Goal: Task Accomplishment & Management: Manage account settings

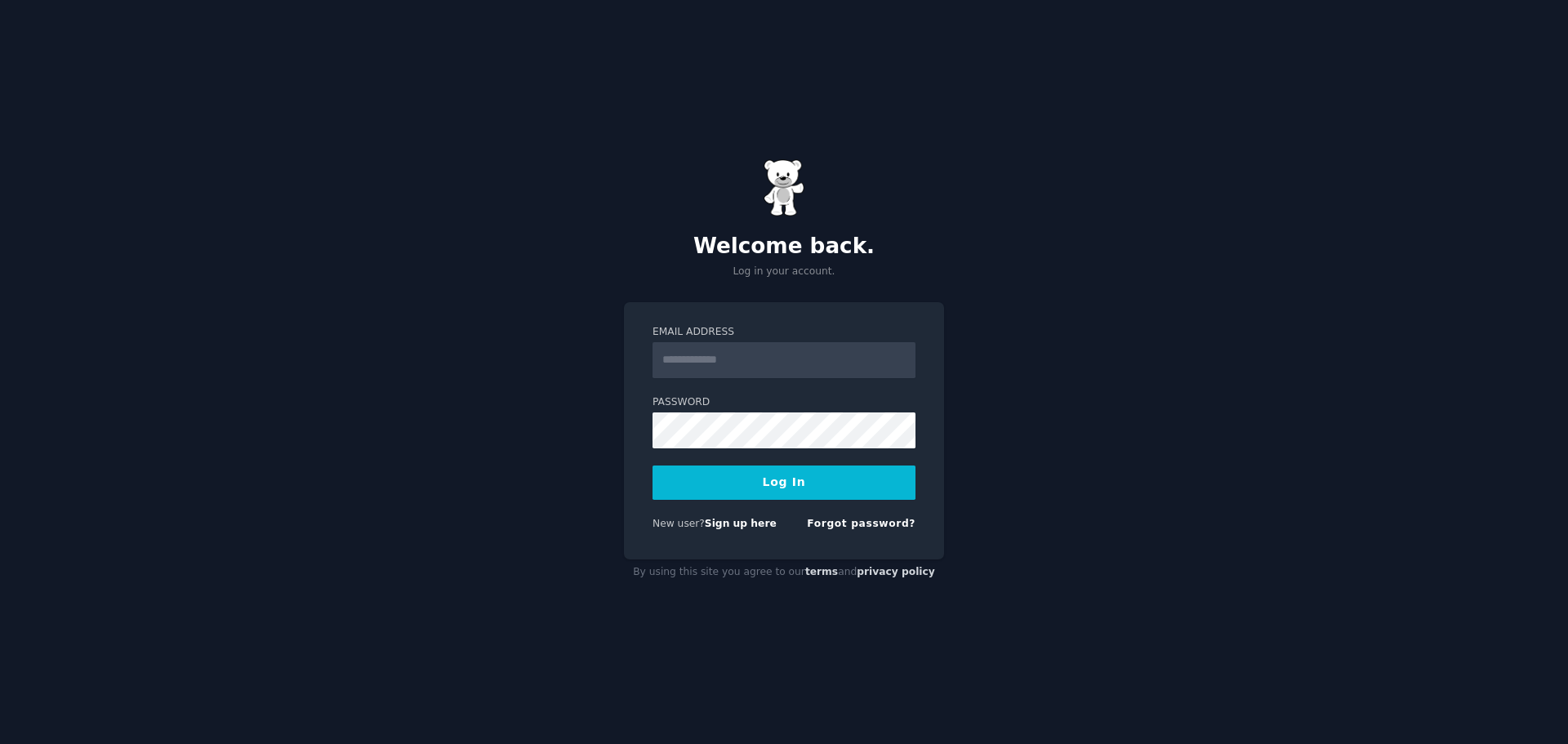
click at [450, 384] on div "Welcome back. Log in your account. Email Address Password Log In New user? Sign…" at bounding box center [784, 372] width 1568 height 744
click at [746, 366] on input "Email Address" at bounding box center [784, 360] width 263 height 36
click at [907, 360] on input "Email Address" at bounding box center [784, 360] width 263 height 36
click at [0, 743] on com-1password-button at bounding box center [0, 744] width 0 height 0
type input "**********"
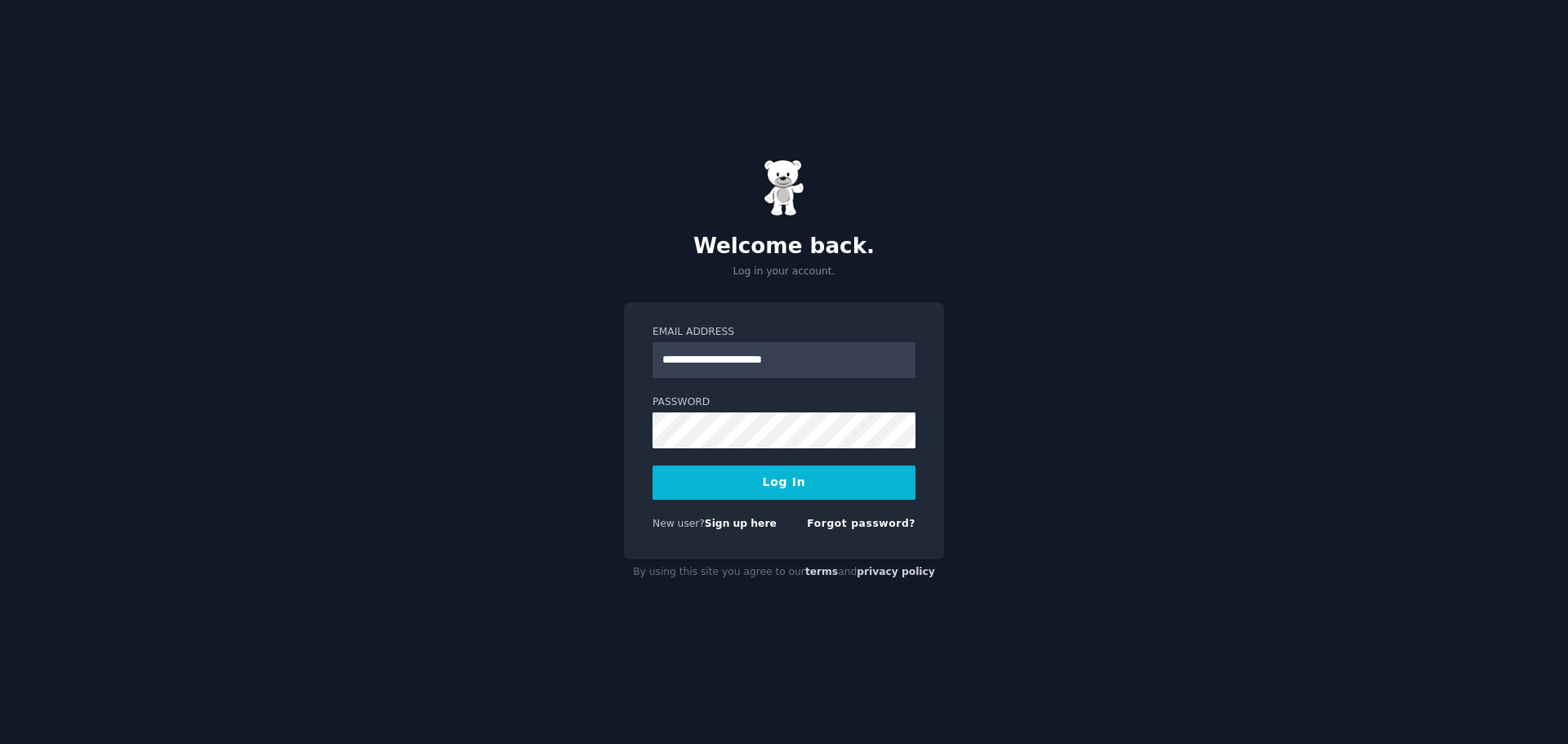
click at [759, 477] on button "Log In" at bounding box center [784, 482] width 263 height 34
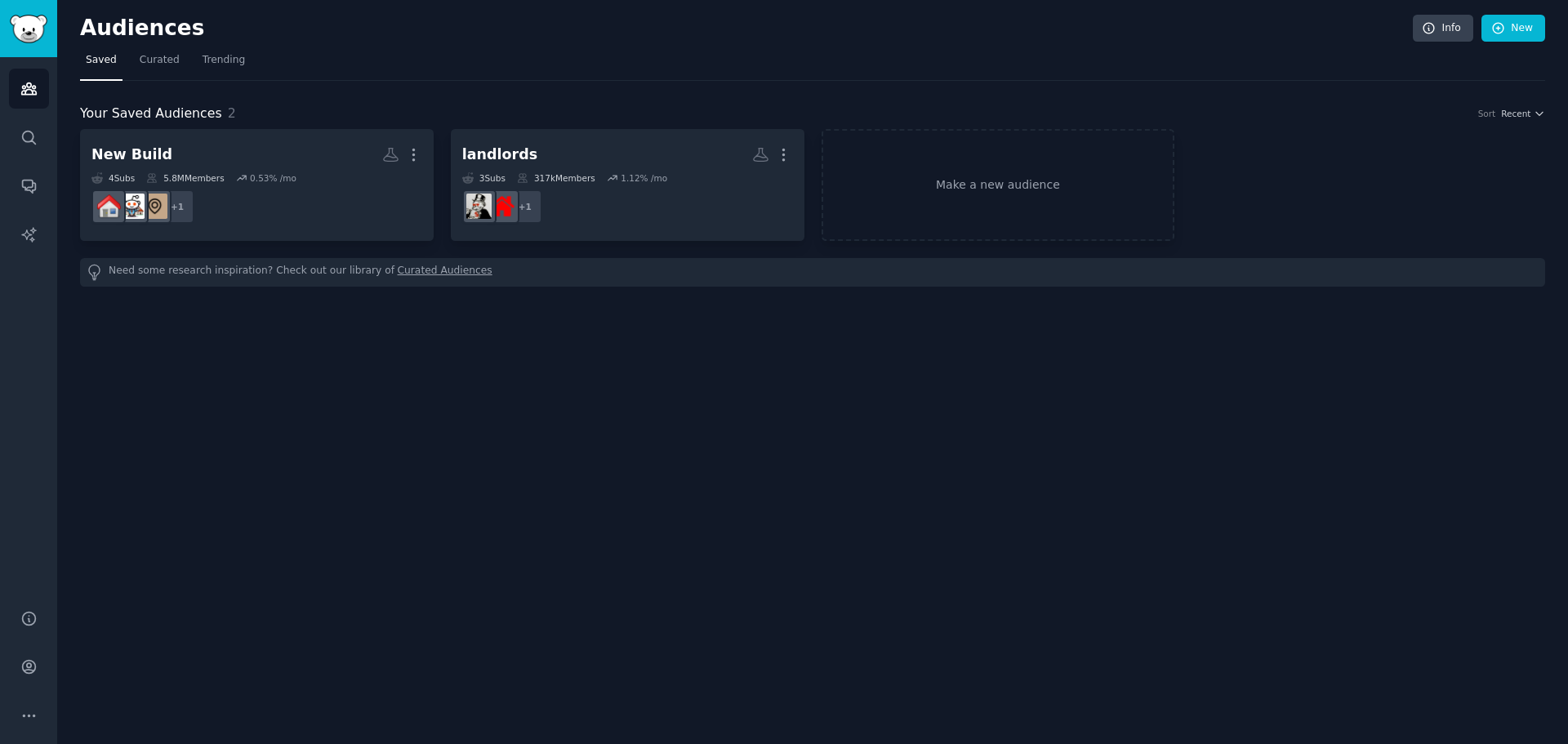
click at [372, 469] on div "Audiences Info New Saved Curated Trending Your Saved Audiences 2 Sort Recent Ne…" at bounding box center [813, 372] width 1511 height 744
click at [401, 455] on div "Audiences Info New Saved Curated Trending Your Saved Audiences 2 Sort Recent Ne…" at bounding box center [813, 372] width 1511 height 744
click at [623, 435] on div "Audiences Info New Saved Curated Trending Your Saved Audiences 2 Sort Recent Ne…" at bounding box center [813, 372] width 1511 height 744
